Goal: Find specific page/section: Find specific page/section

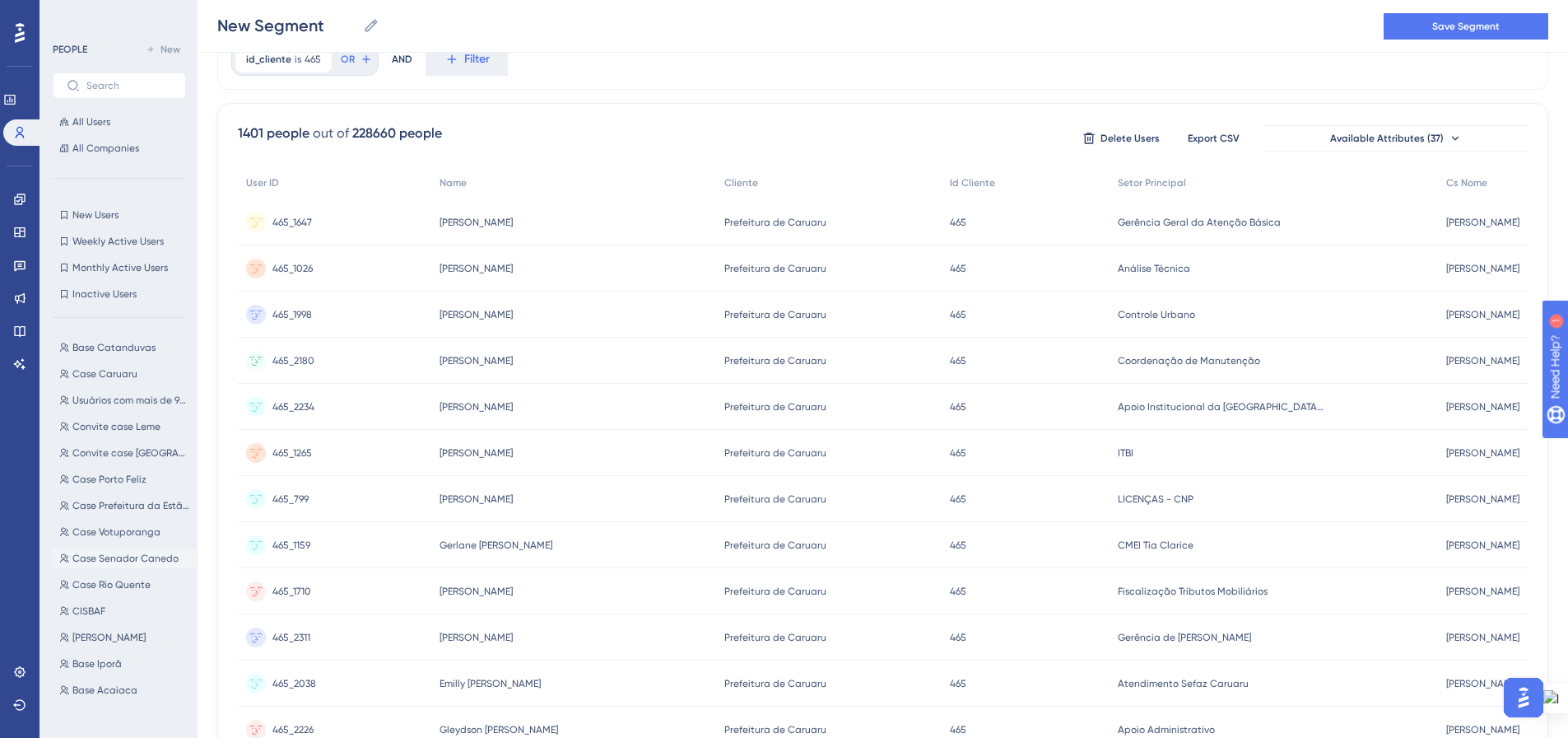
click at [149, 560] on span "Case Senador Canedo" at bounding box center [125, 557] width 106 height 13
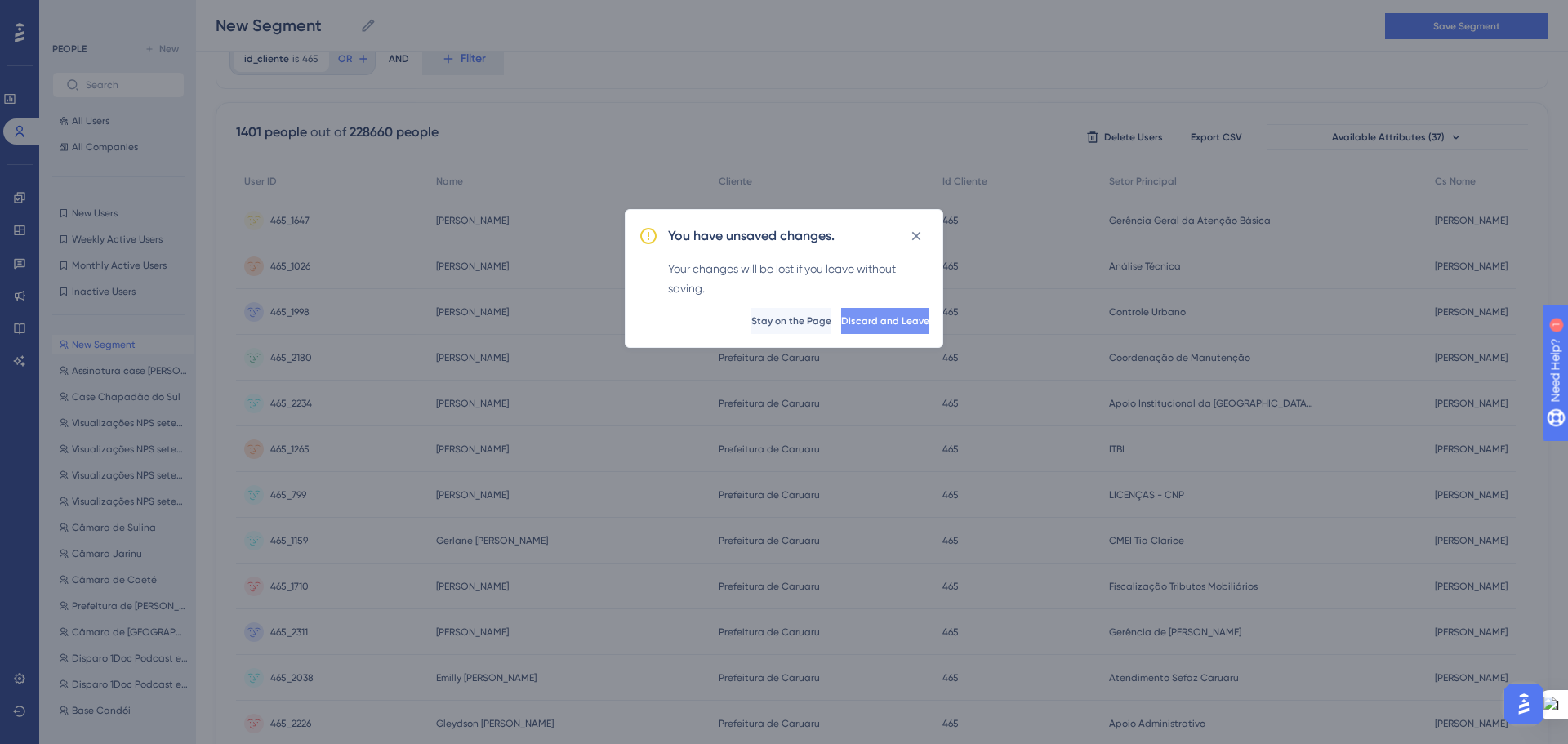
click at [841, 329] on button "Discard and Leave" at bounding box center [885, 321] width 88 height 26
type input "Case Senador Canedo"
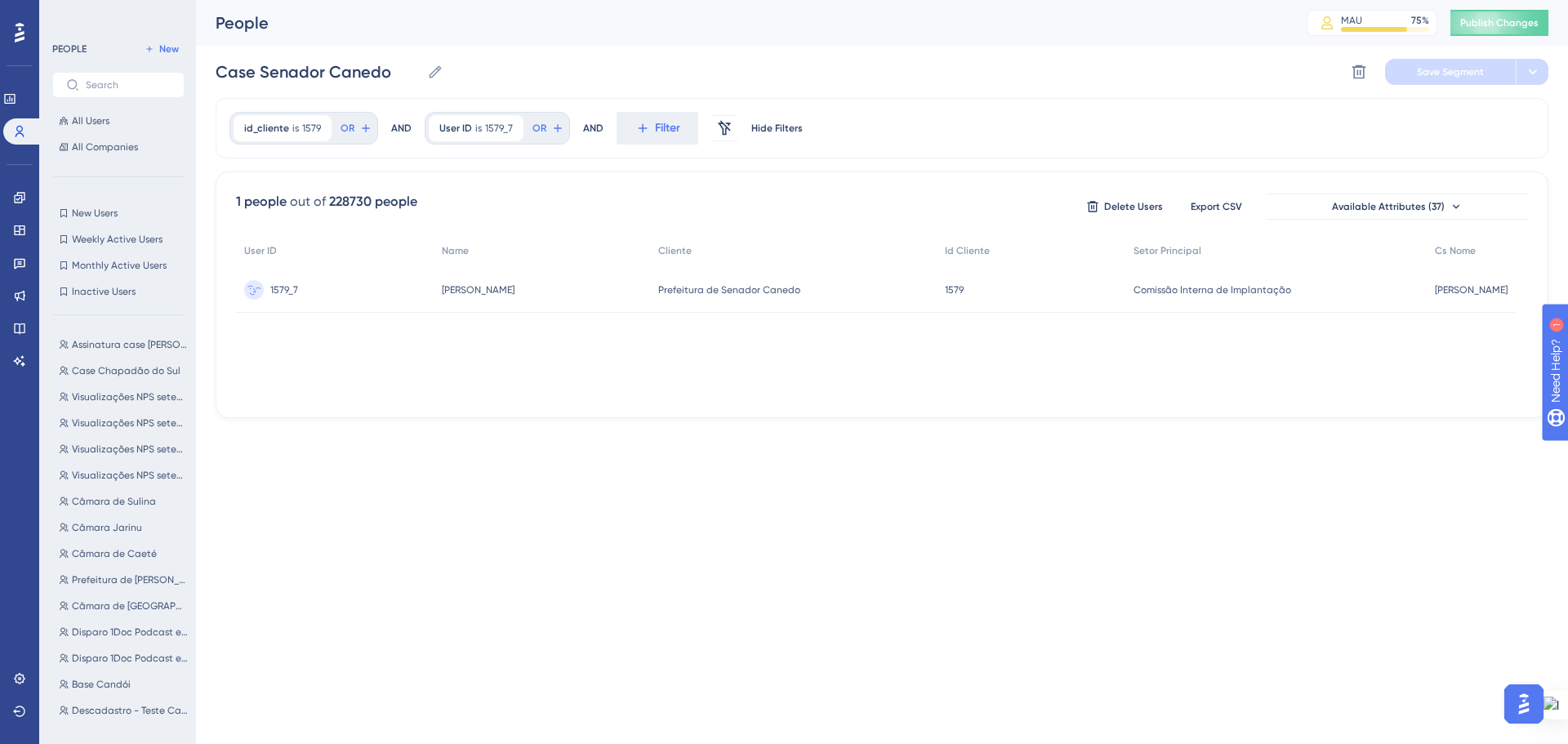
drag, startPoint x: 438, startPoint y: 293, endPoint x: 533, endPoint y: 301, distance: 95.3
click at [531, 294] on div "[PERSON_NAME] [PERSON_NAME]" at bounding box center [542, 289] width 216 height 46
copy span "[PERSON_NAME]"
click at [90, 120] on span "All Users" at bounding box center [90, 121] width 38 height 13
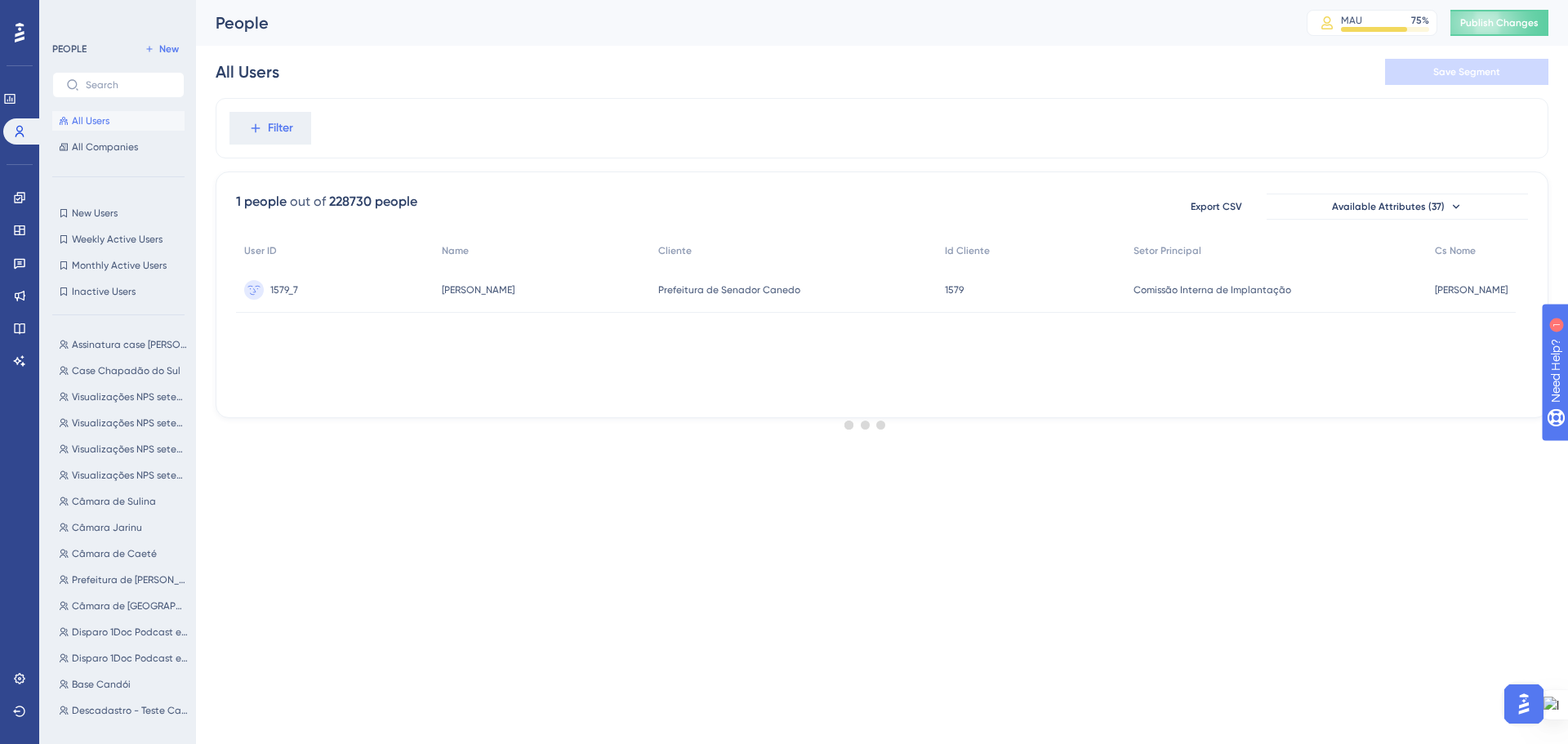
click at [249, 126] on div at bounding box center [865, 424] width 1404 height 626
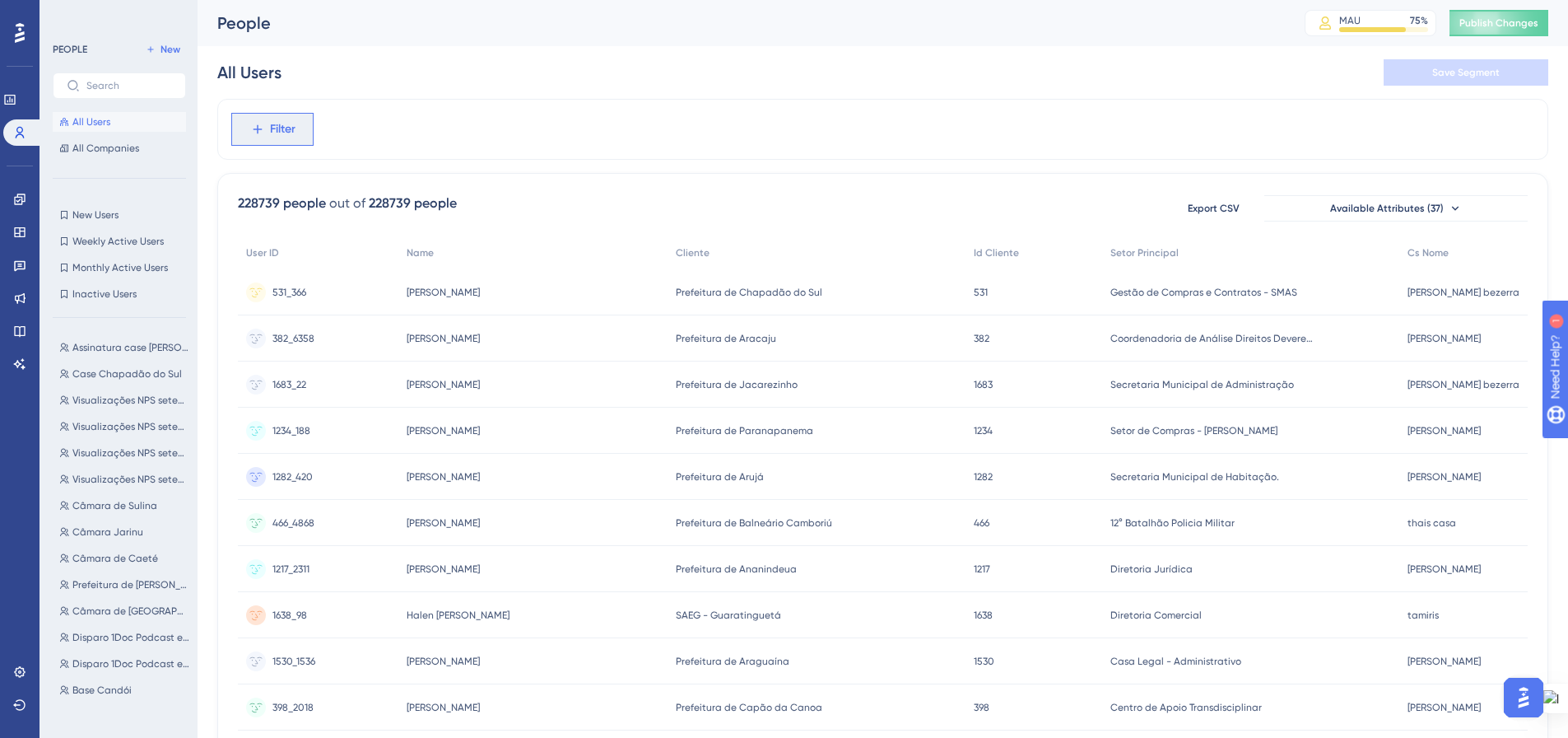
click at [252, 129] on icon at bounding box center [257, 128] width 15 height 15
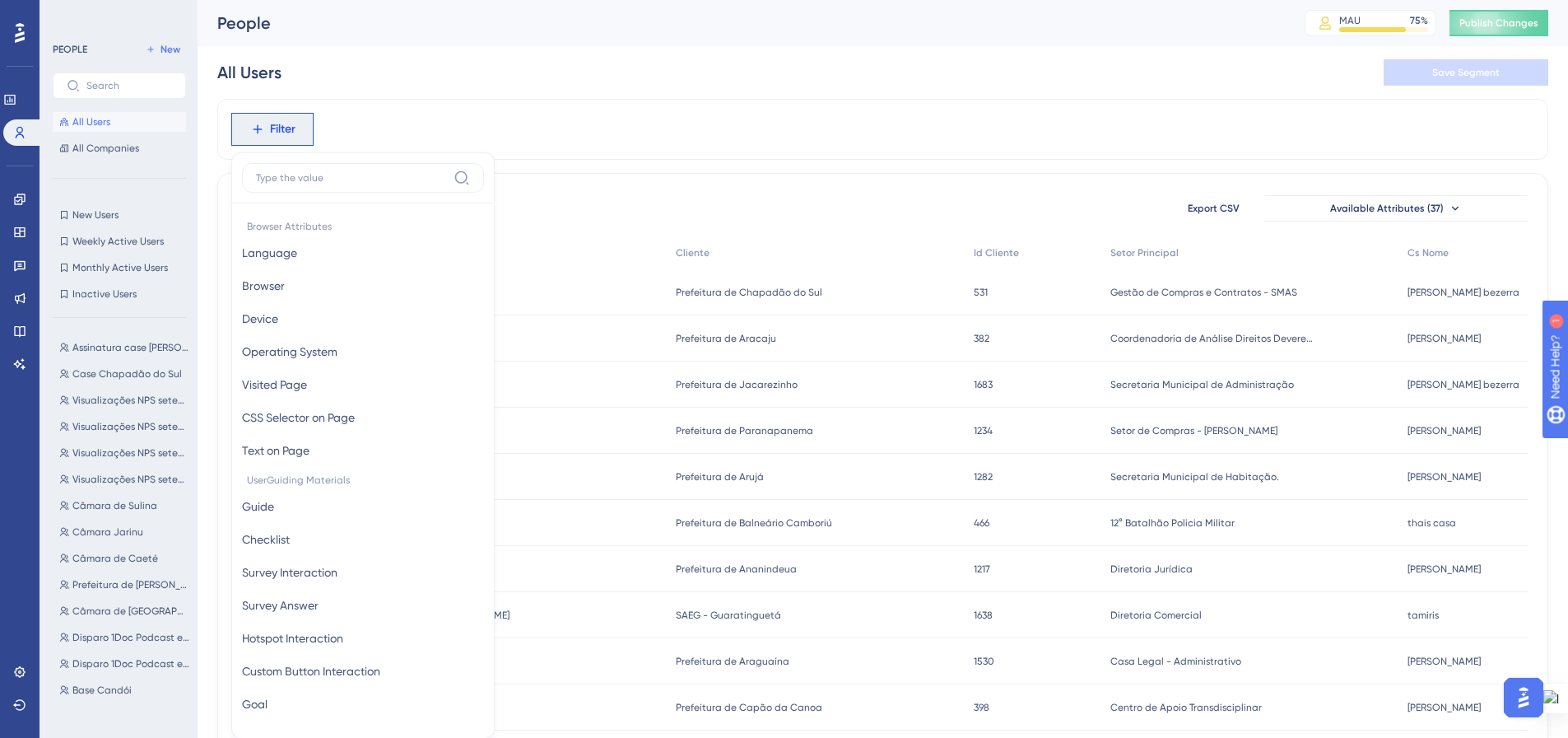
scroll to position [76, 0]
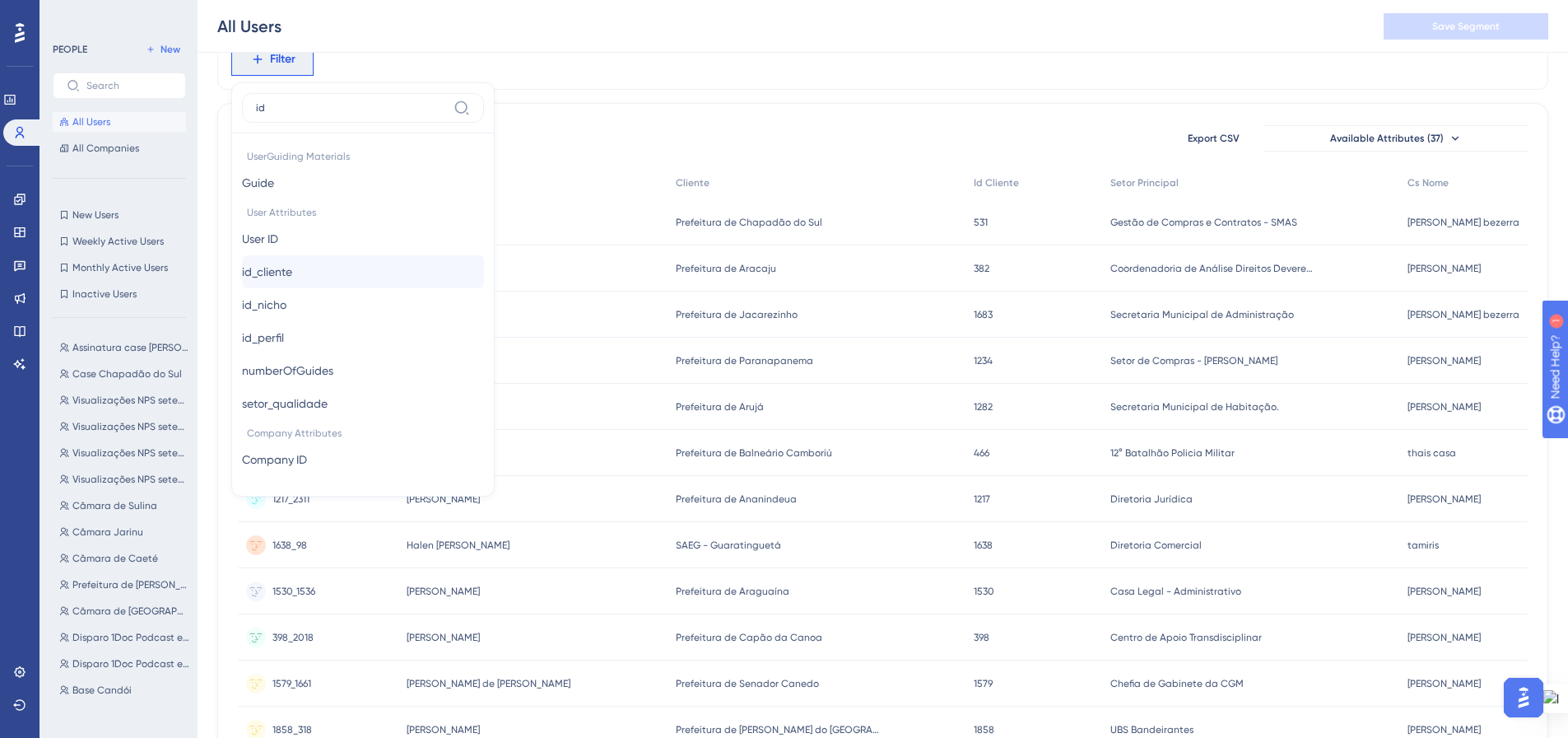
type input "id"
click at [317, 273] on button "id_cliente id_cliente" at bounding box center [363, 272] width 242 height 33
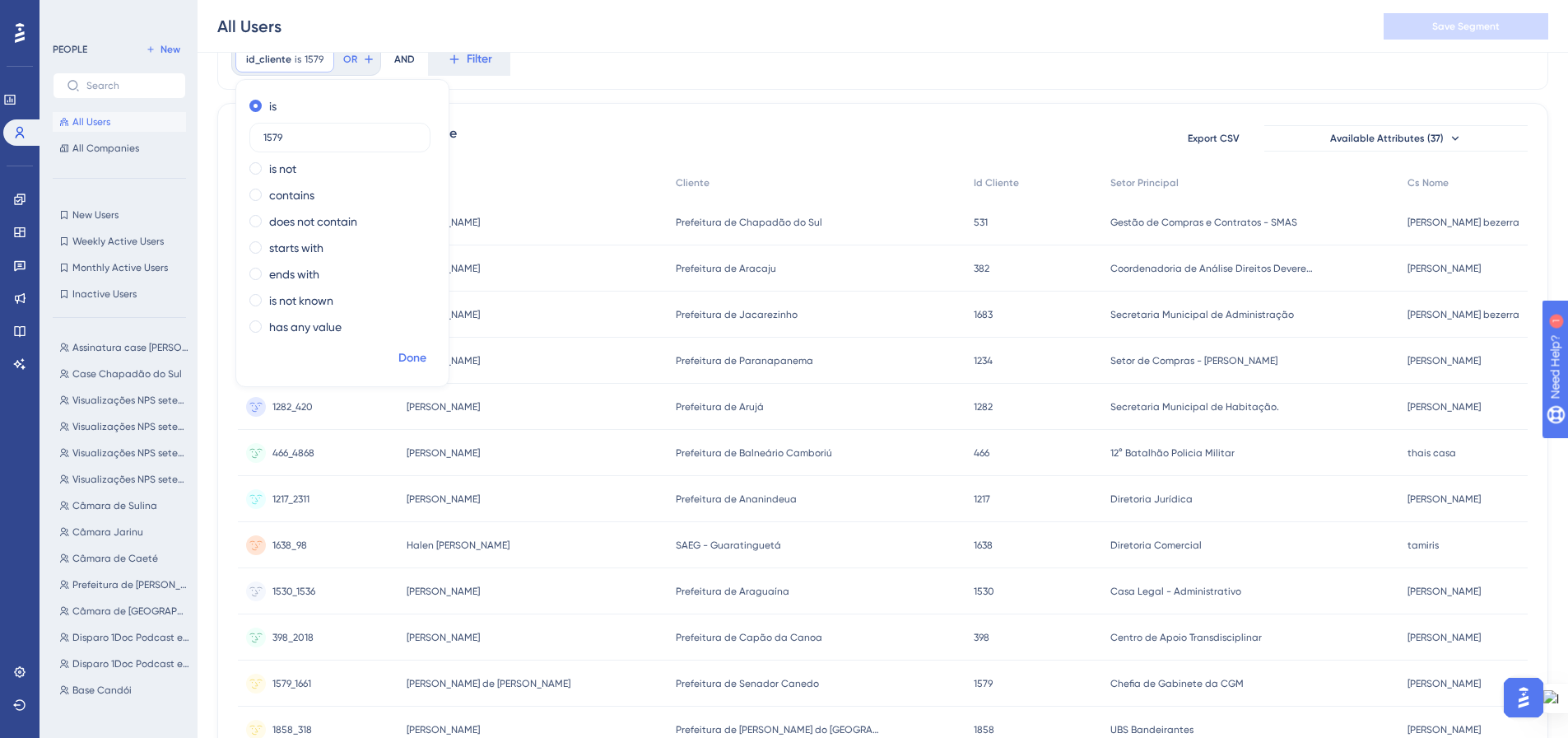
type input "1579"
click at [417, 359] on span "Done" at bounding box center [412, 358] width 28 height 20
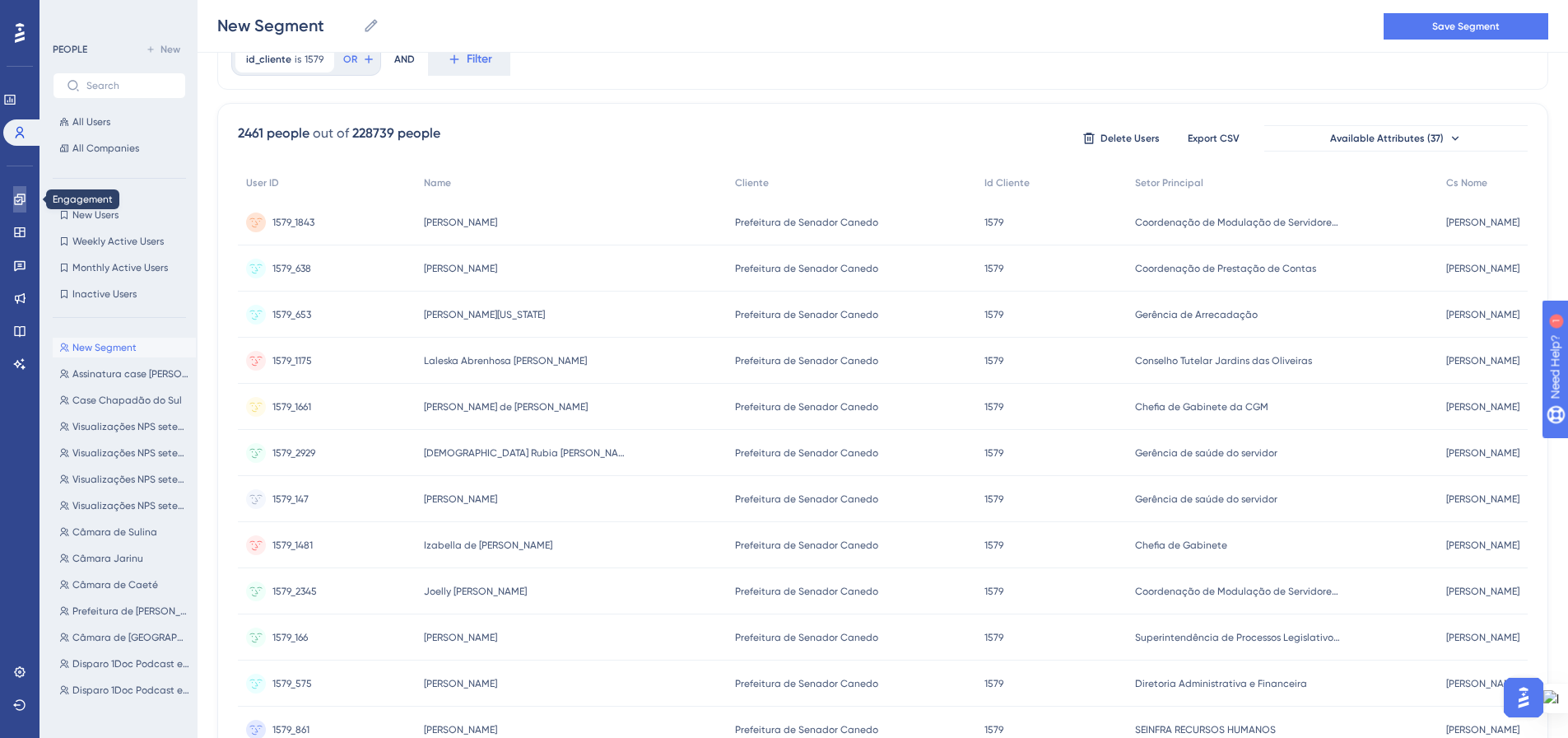
click at [23, 206] on link at bounding box center [19, 199] width 13 height 26
click at [23, 201] on icon at bounding box center [19, 199] width 10 height 10
